Goal: Navigation & Orientation: Go to known website

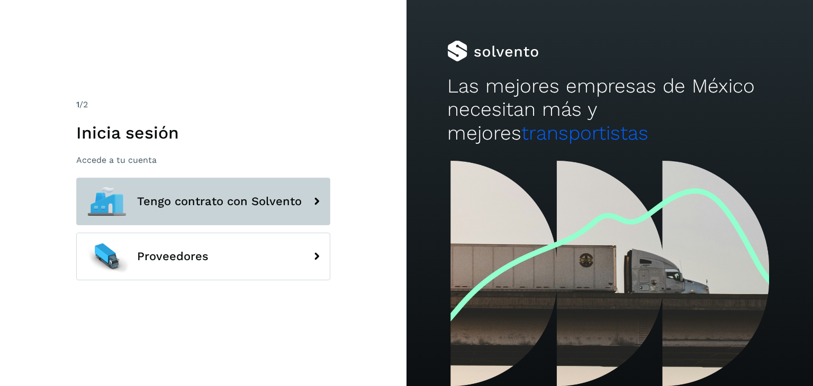
click at [212, 199] on span "Tengo contrato con Solvento" at bounding box center [219, 201] width 165 height 13
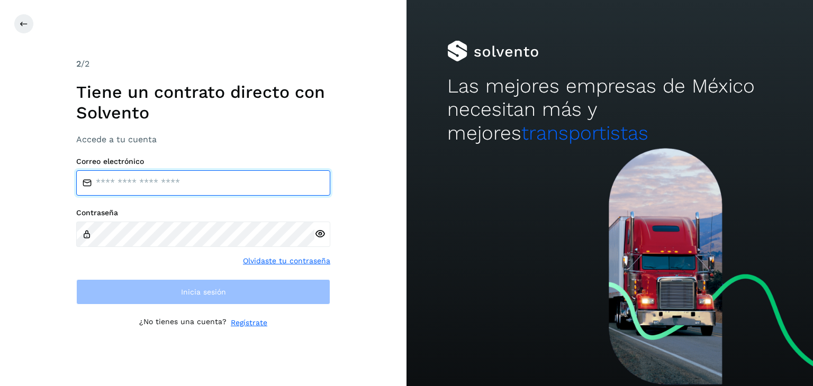
click at [147, 194] on input "email" at bounding box center [203, 182] width 254 height 25
type input "**********"
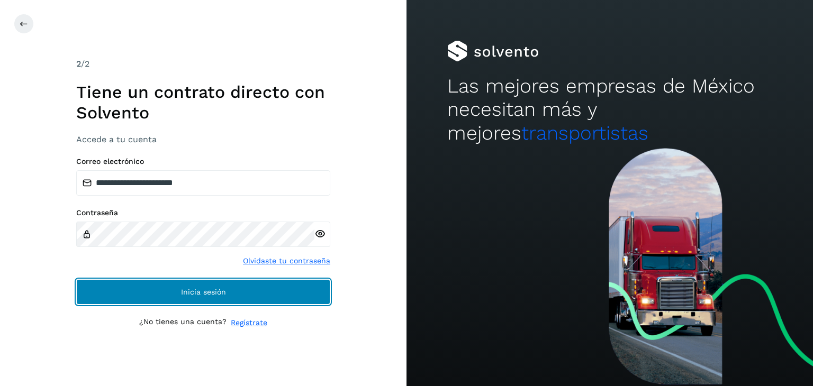
click at [197, 284] on button "Inicia sesión" at bounding box center [203, 291] width 254 height 25
